Goal: Navigation & Orientation: Find specific page/section

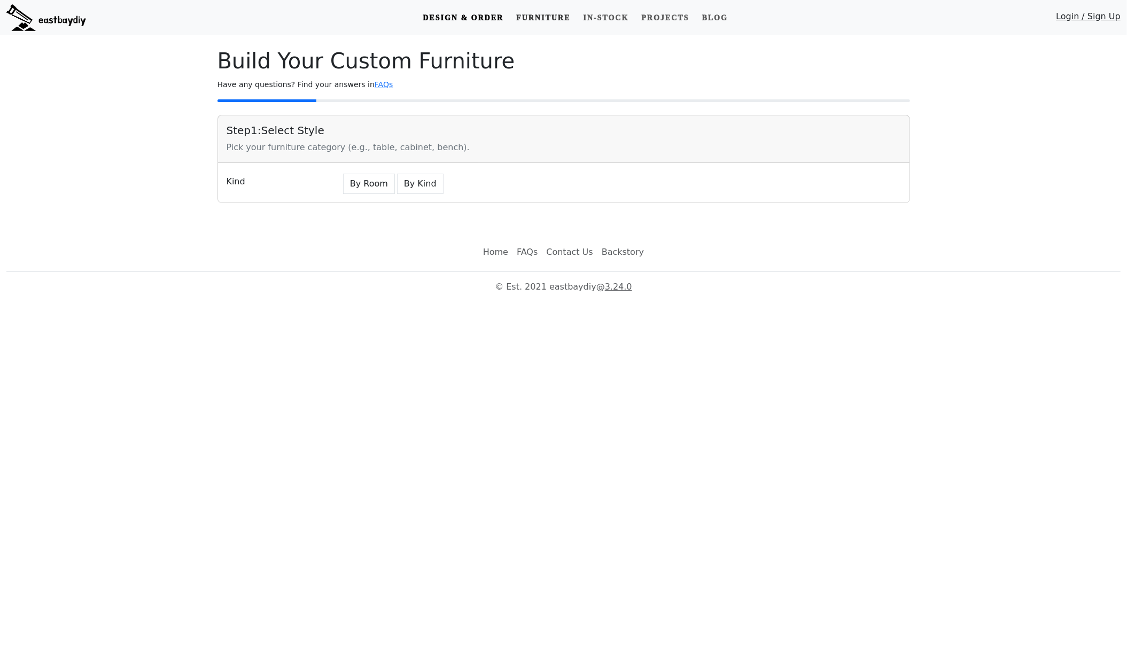
click at [535, 17] on link "Furniture" at bounding box center [543, 18] width 63 height 20
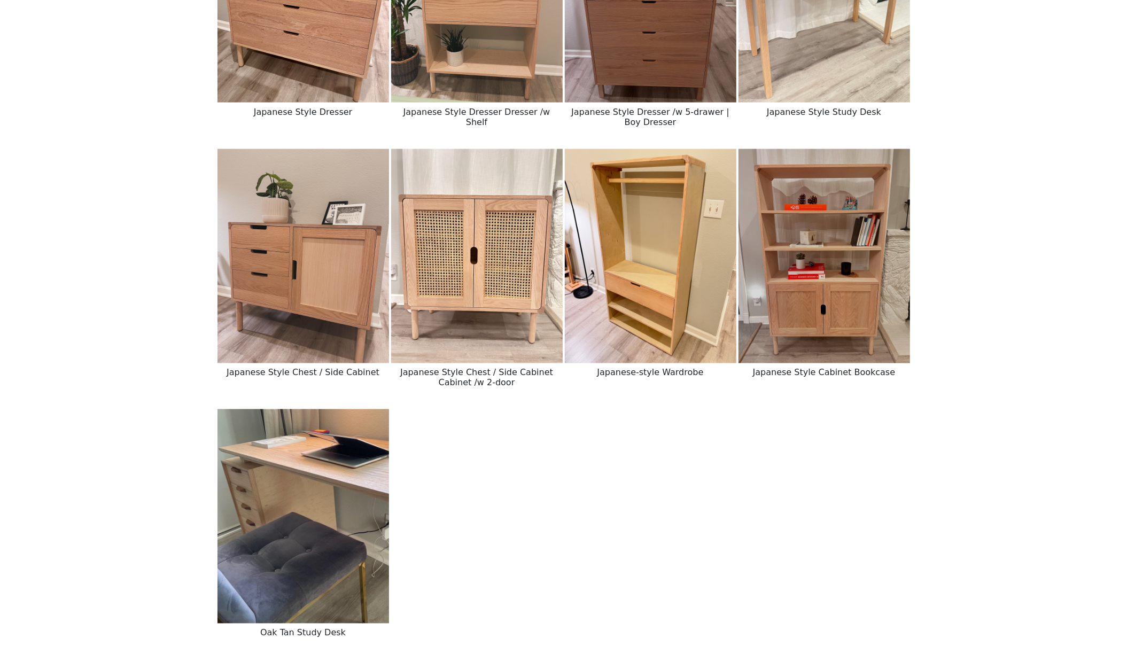
scroll to position [1337, 0]
